Goal: Task Accomplishment & Management: Complete application form

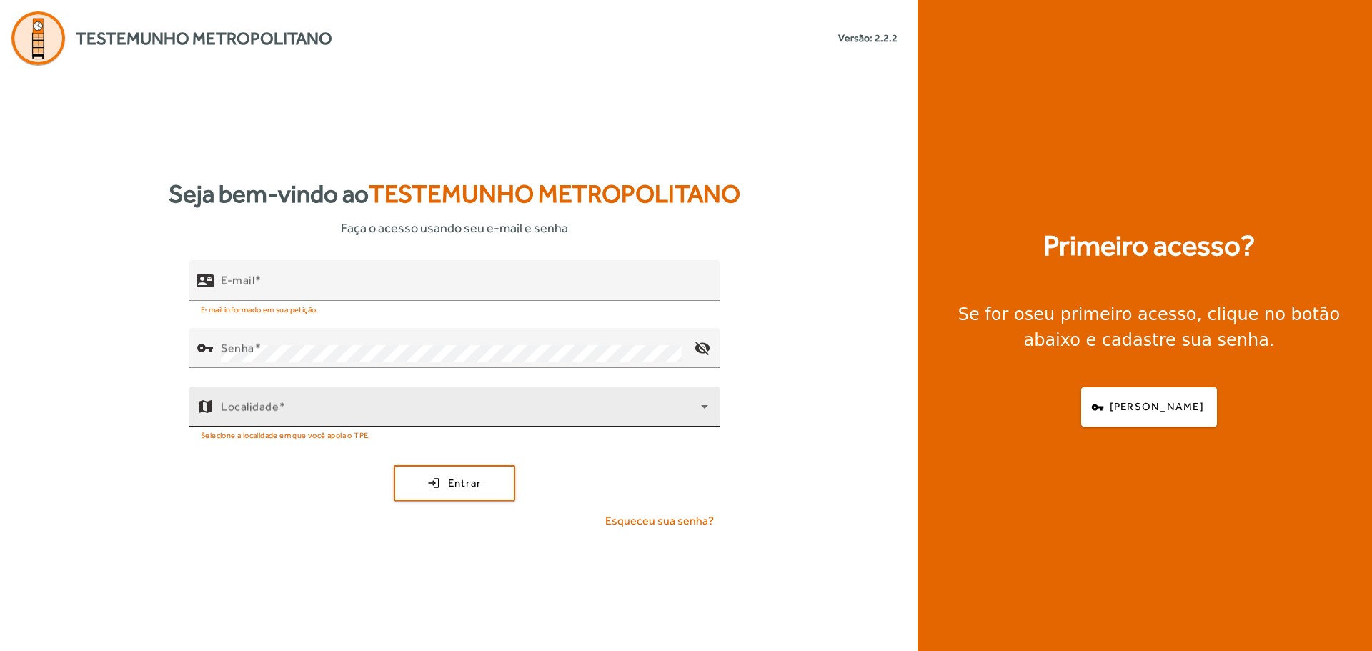
click at [701, 409] on icon at bounding box center [704, 406] width 17 height 17
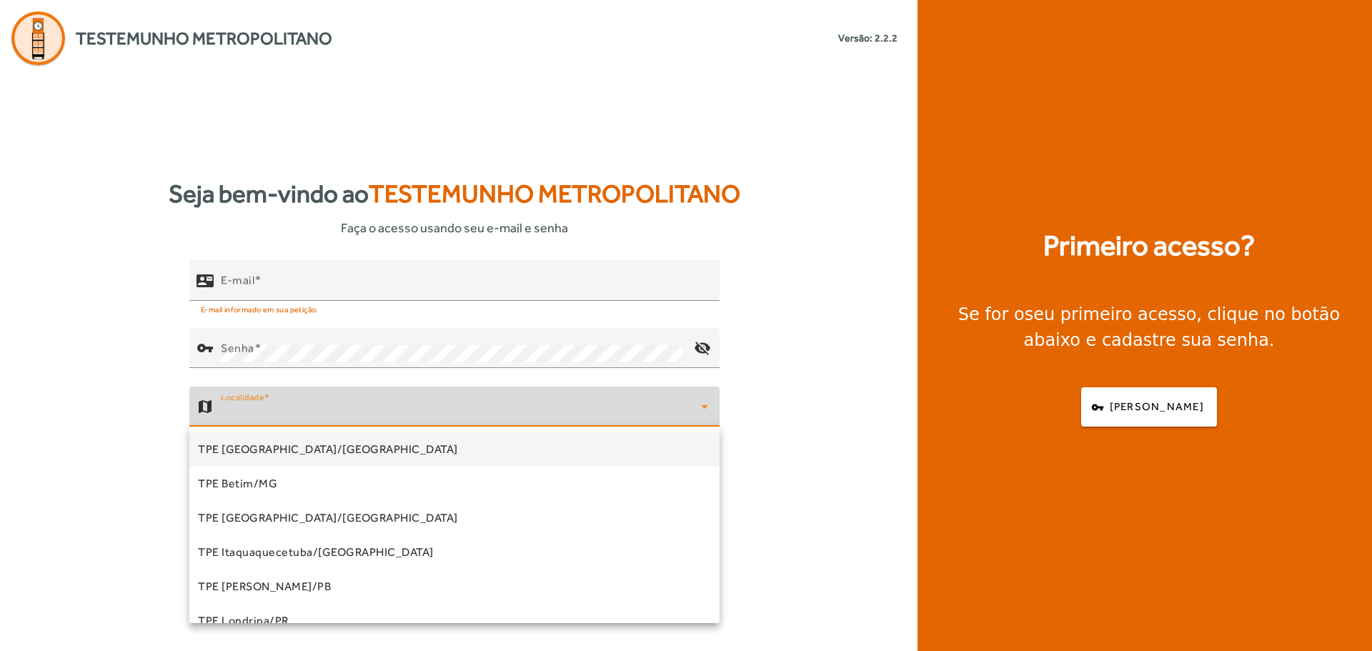
click at [818, 405] on div at bounding box center [686, 325] width 1372 height 651
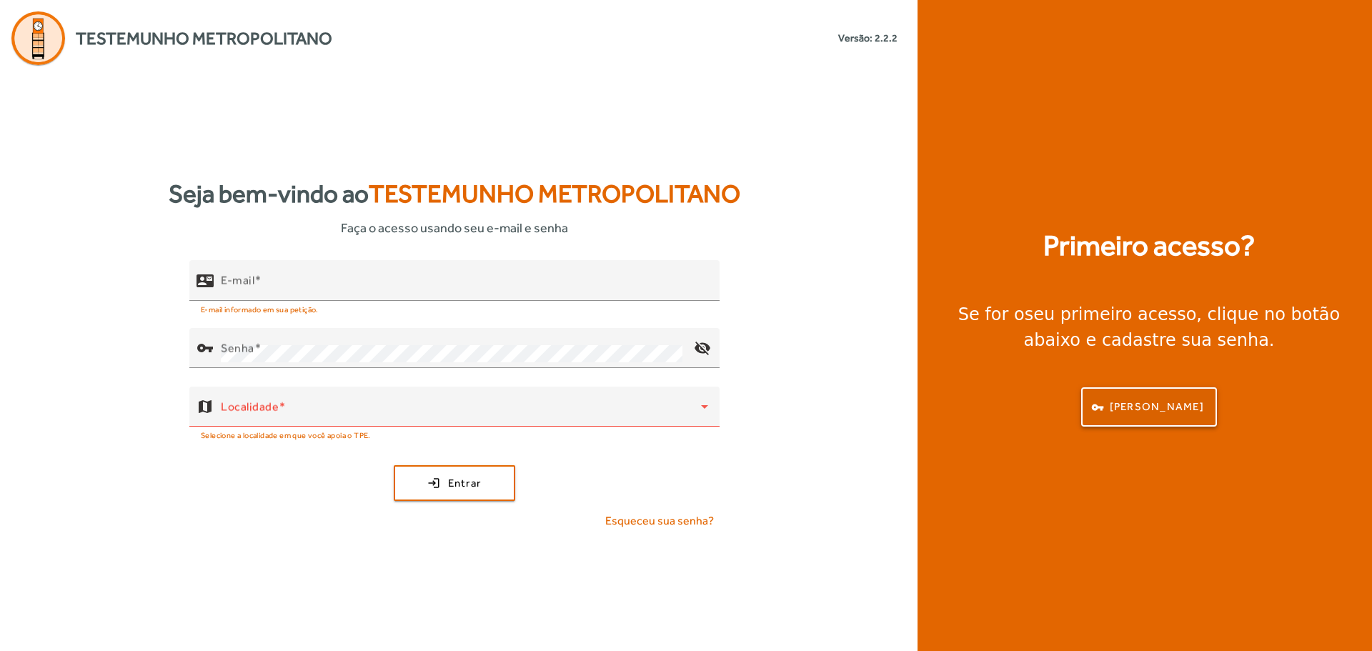
click at [1186, 408] on span "[PERSON_NAME]" at bounding box center [1157, 407] width 94 height 16
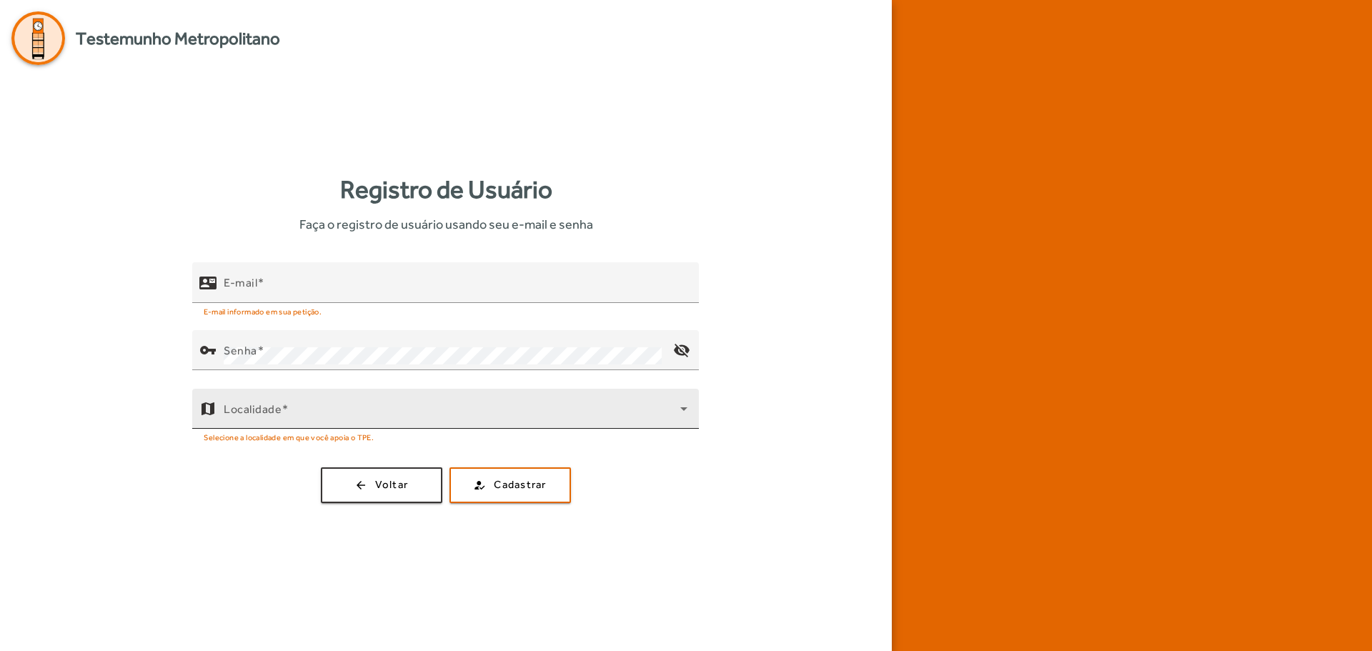
click at [439, 421] on span at bounding box center [452, 414] width 457 height 17
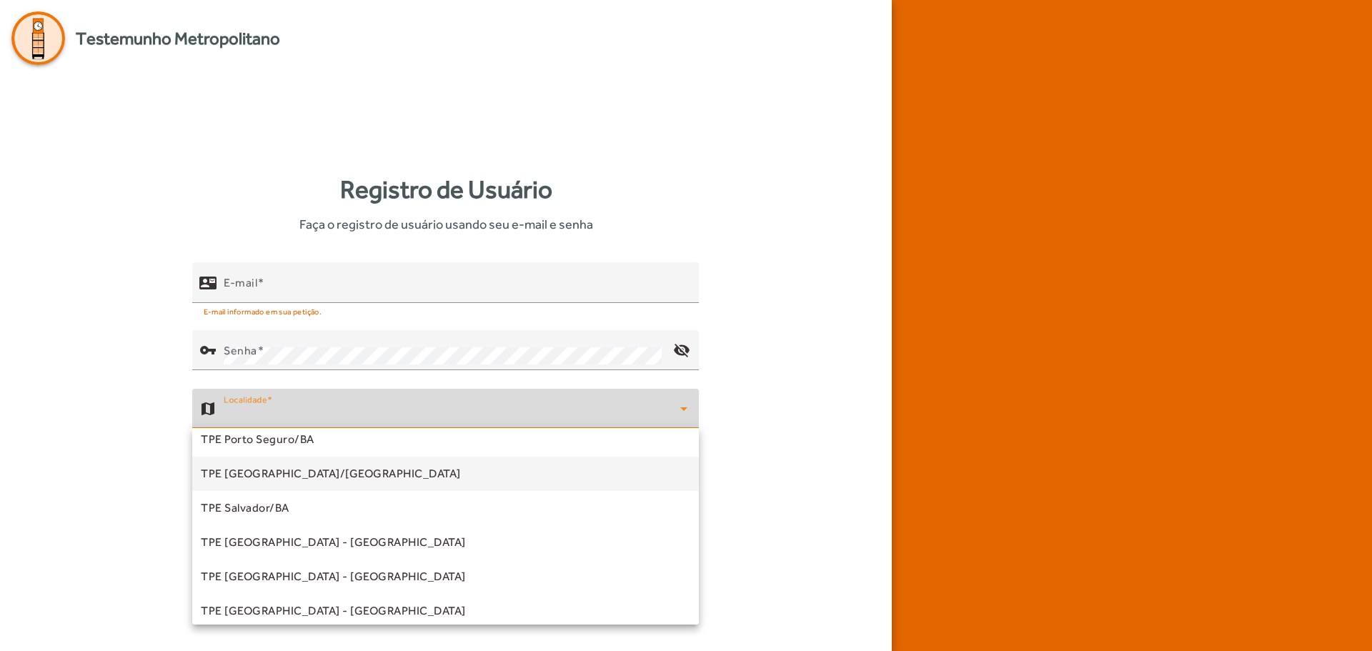
scroll to position [398, 0]
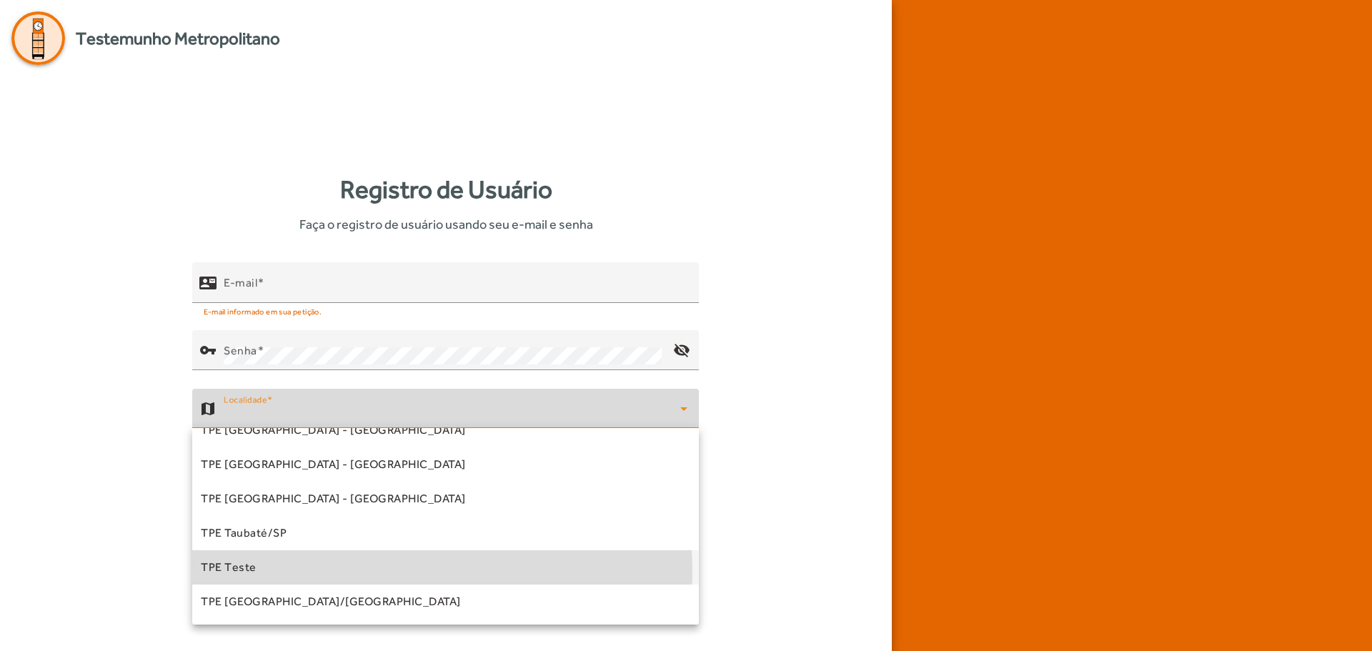
click at [366, 572] on mat-option "TPE Teste" at bounding box center [445, 567] width 507 height 34
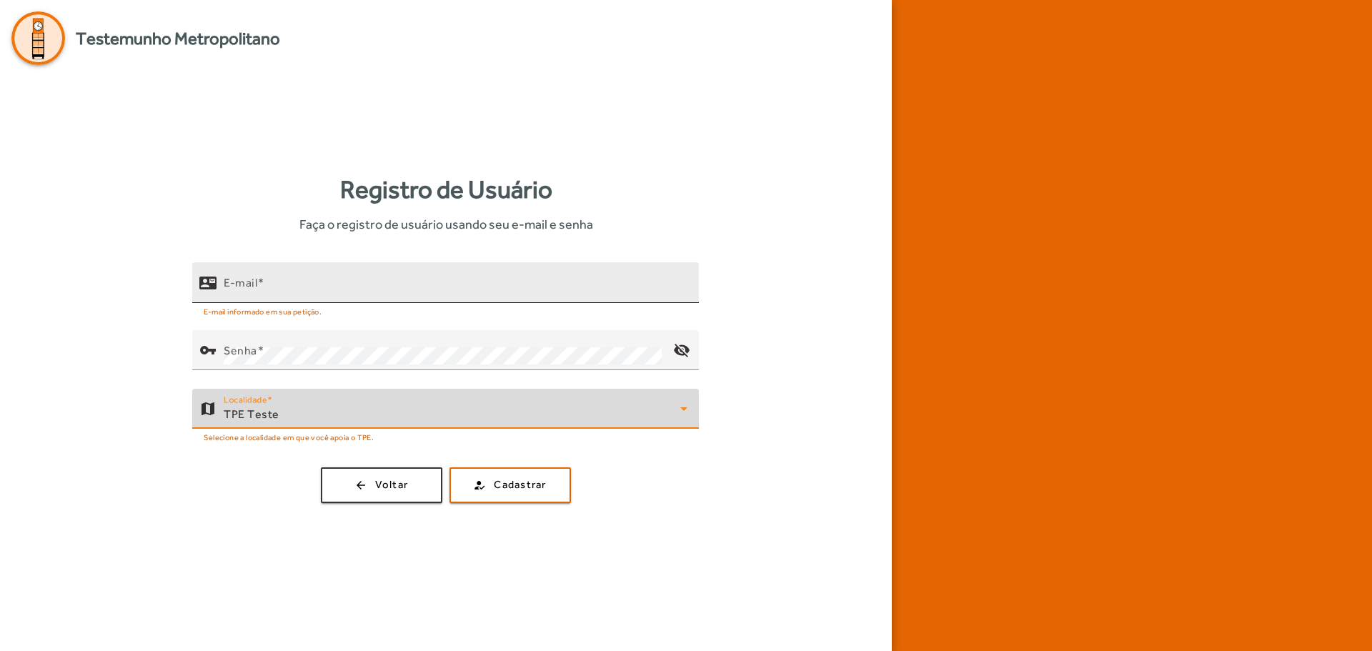
click at [374, 288] on input "E-mail" at bounding box center [456, 288] width 464 height 17
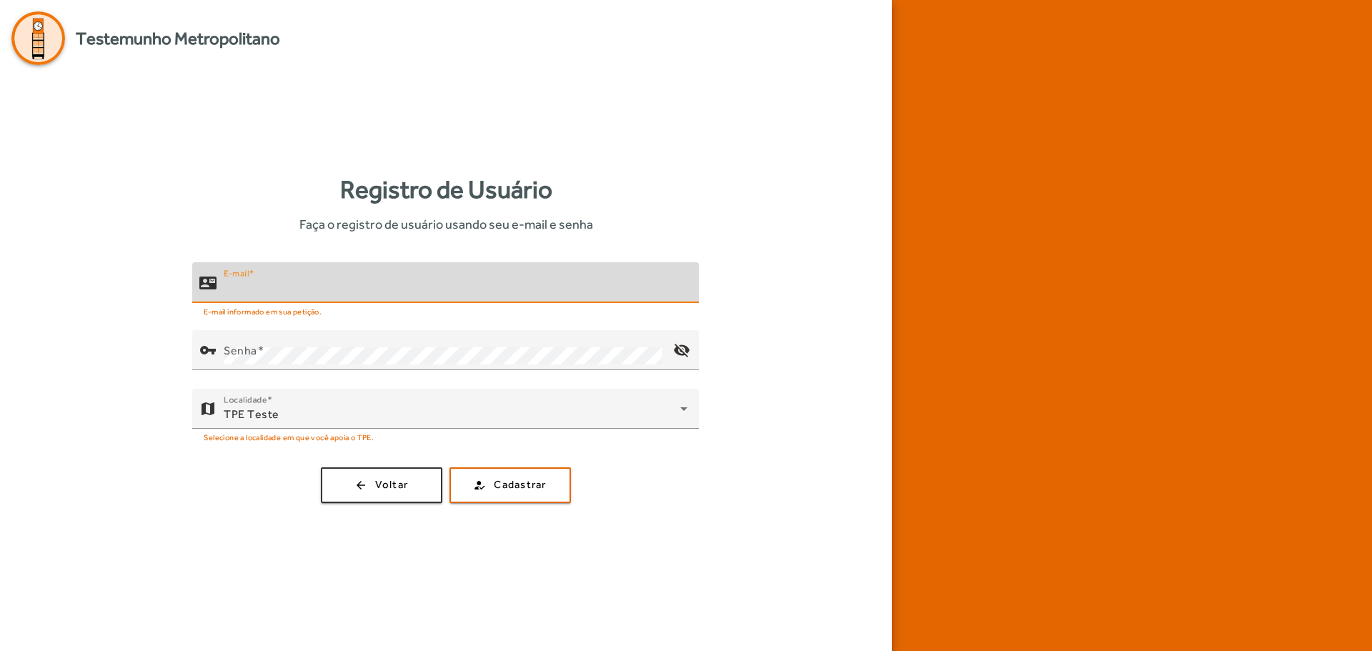
click at [232, 39] on span "Testemunho Metropolitano" at bounding box center [178, 39] width 204 height 26
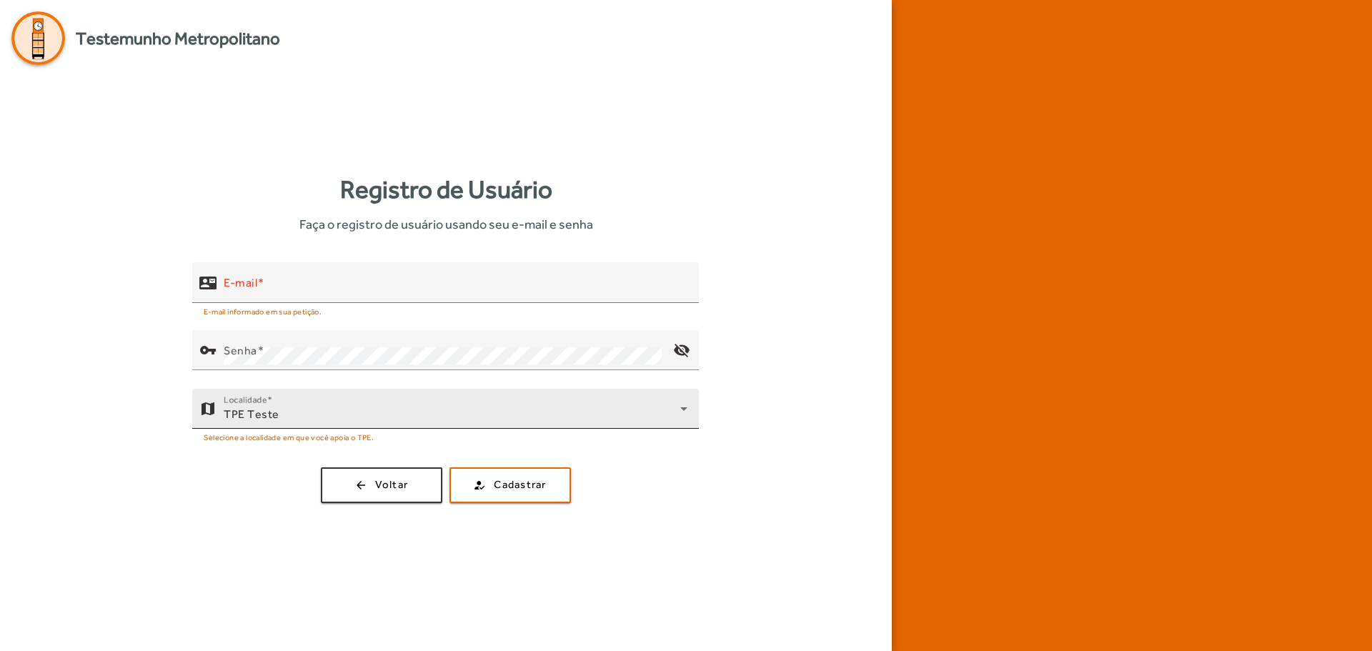
click at [251, 404] on mat-label "Localidade" at bounding box center [246, 399] width 44 height 10
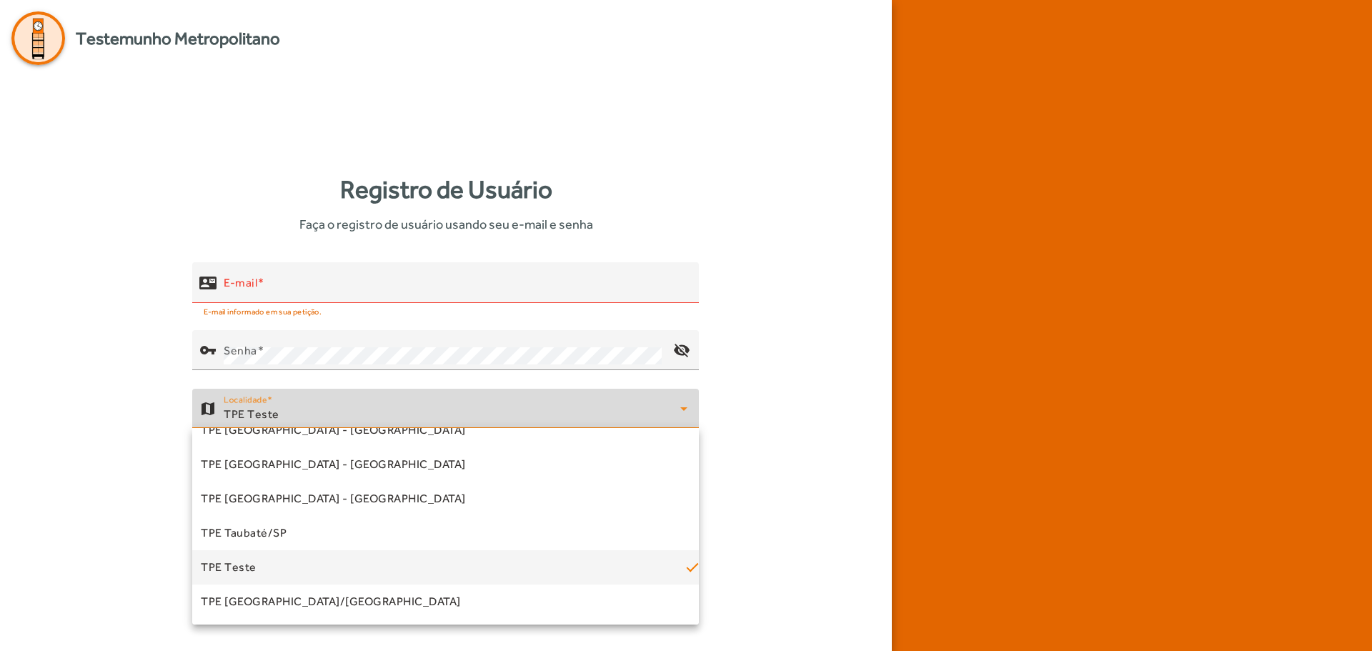
click at [793, 407] on div at bounding box center [686, 325] width 1372 height 651
